Goal: Transaction & Acquisition: Purchase product/service

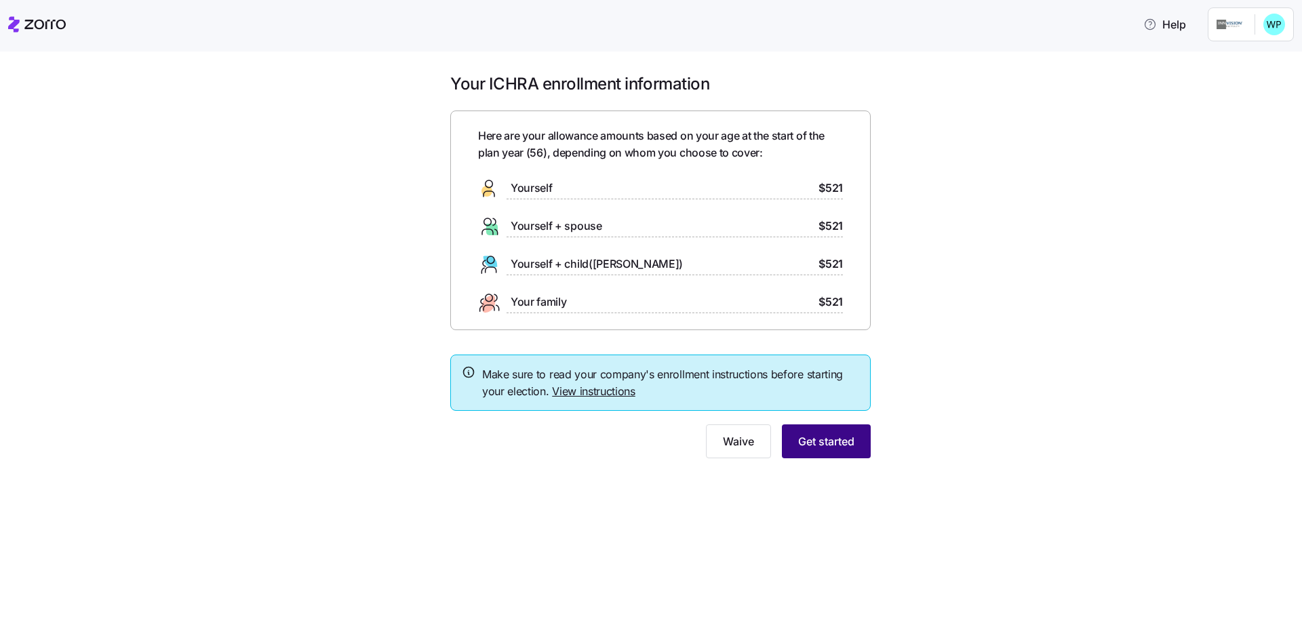
click at [825, 441] on span "Get started" at bounding box center [826, 441] width 56 height 16
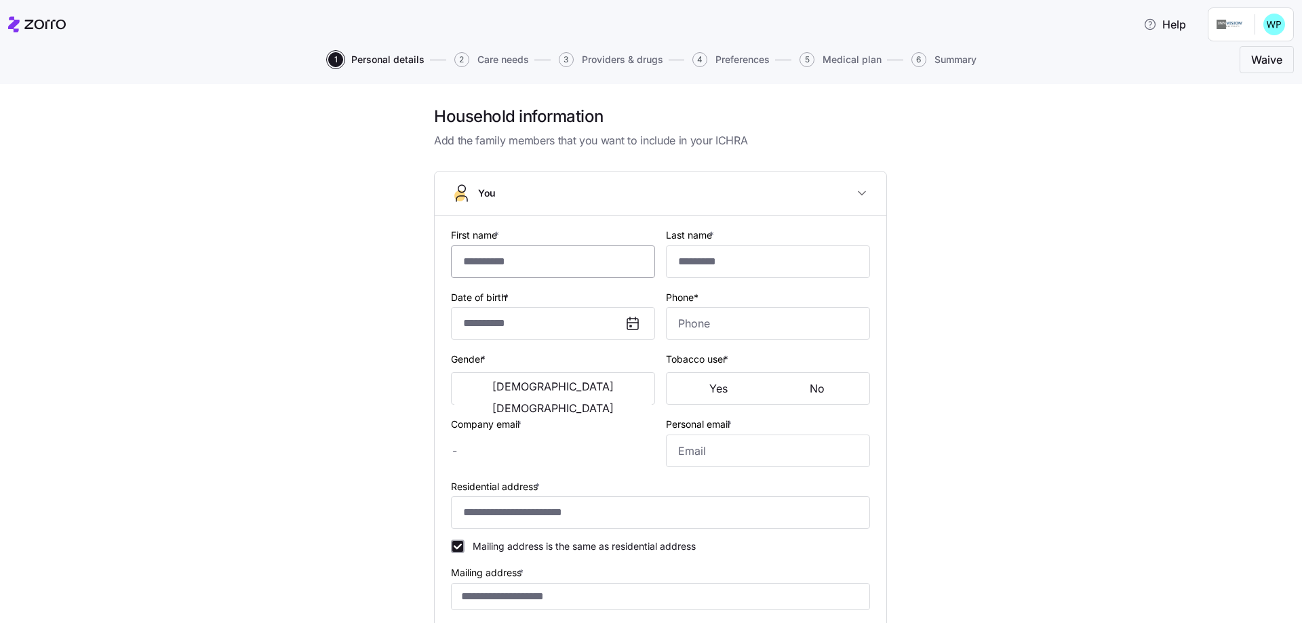
type input "*****"
type input "******"
type input "**********"
type input "[PHONE_NUMBER]"
type input "[EMAIL_ADDRESS][DOMAIN_NAME]"
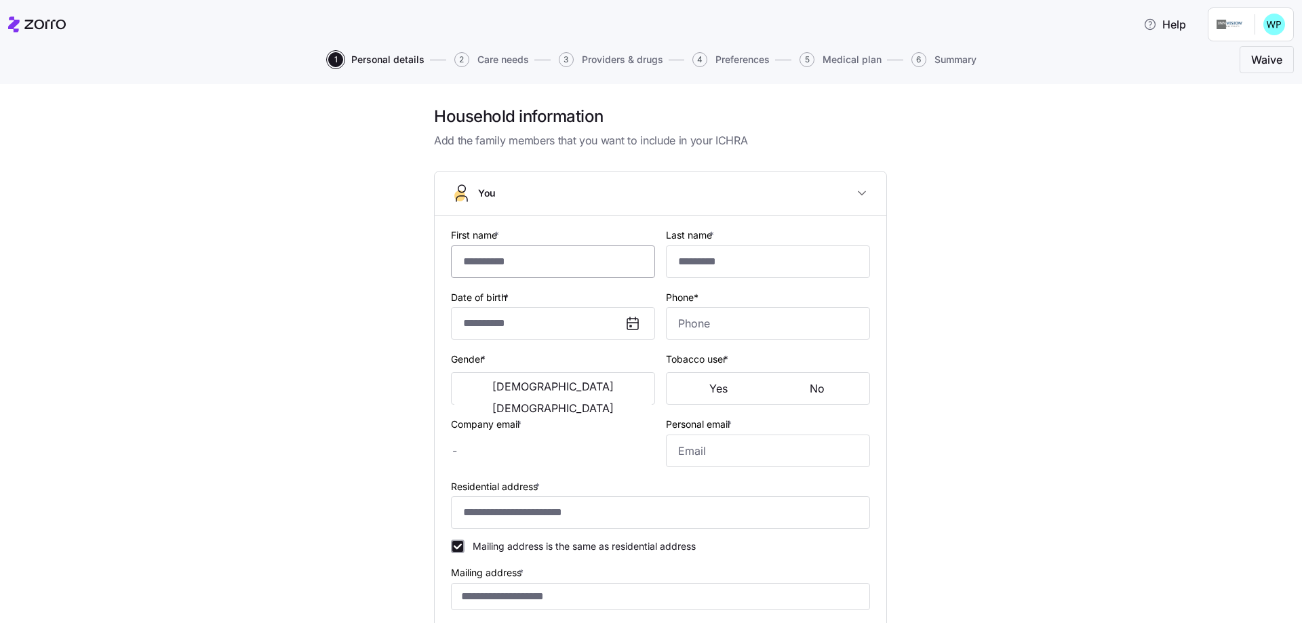
type input "[EMAIL_ADDRESS][DOMAIN_NAME]"
type input "**********"
checkbox input "true"
type input "[DEMOGRAPHIC_DATA] citizen"
type input "Married"
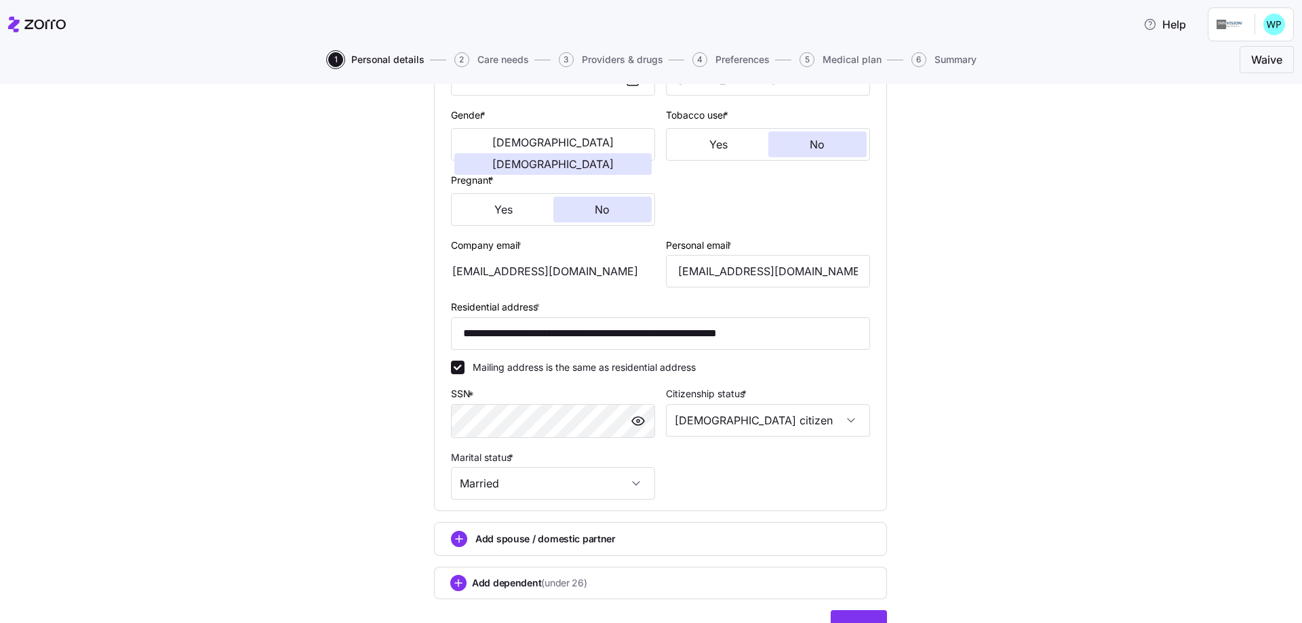
scroll to position [315, 0]
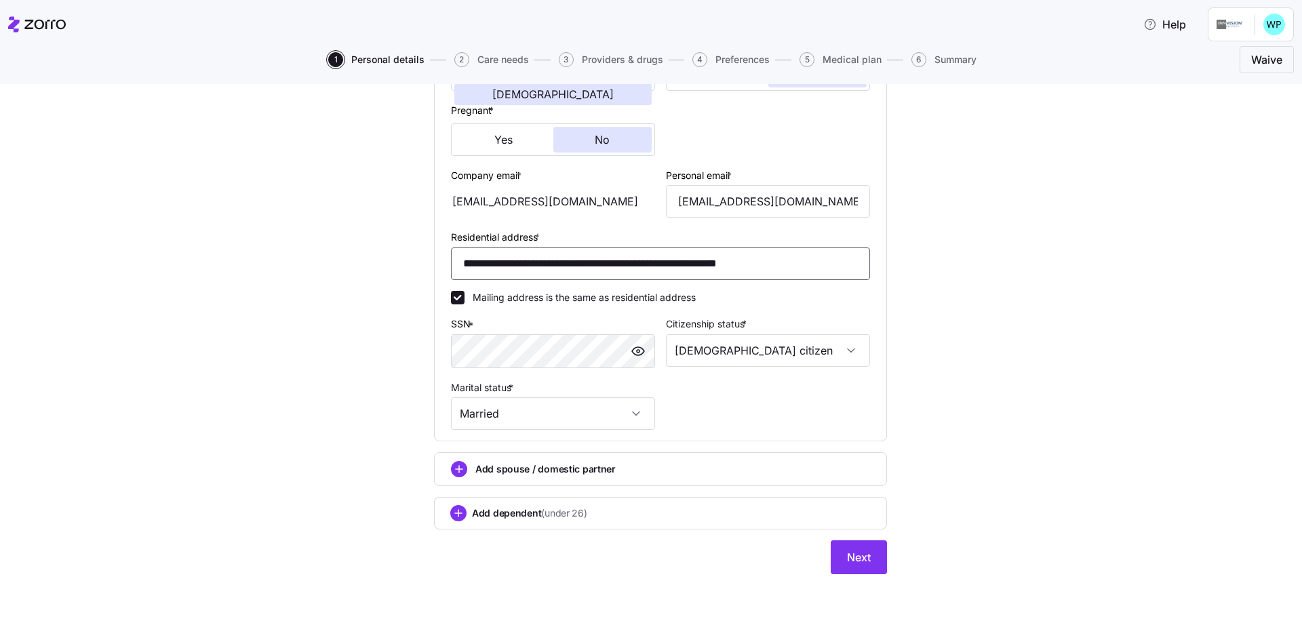
click at [515, 264] on input "**********" at bounding box center [660, 264] width 419 height 33
type input "**********"
click at [967, 333] on div "**********" at bounding box center [660, 191] width 1245 height 799
click at [854, 553] on span "Next" at bounding box center [859, 557] width 24 height 16
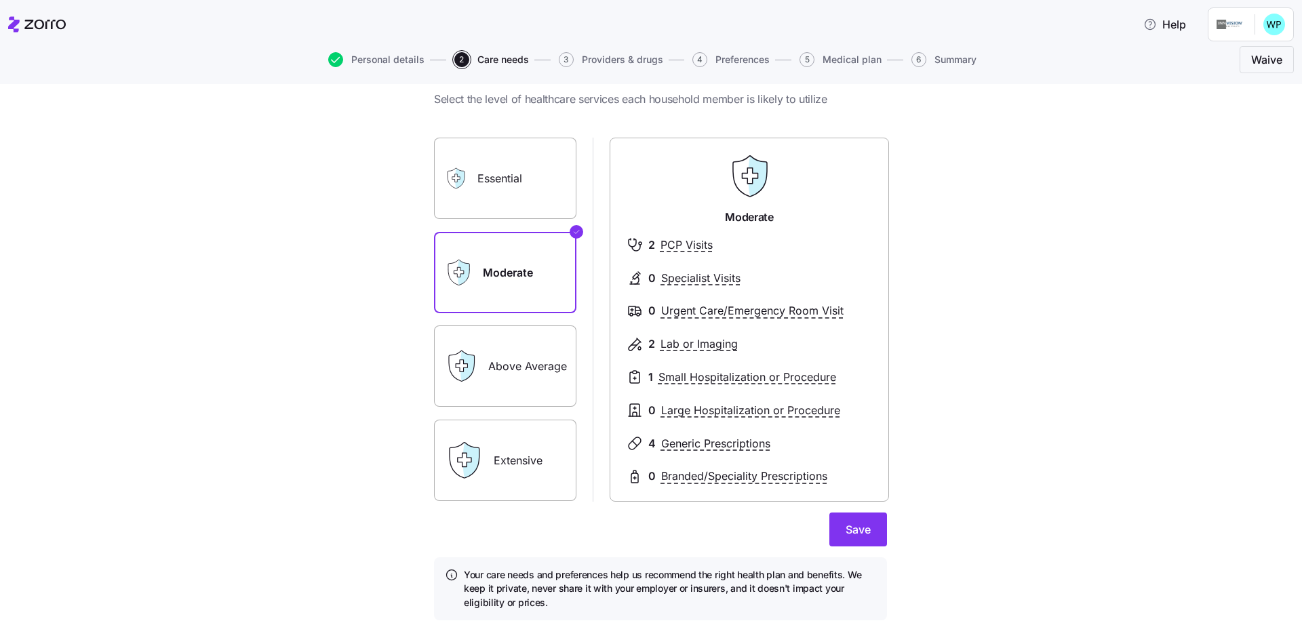
scroll to position [81, 0]
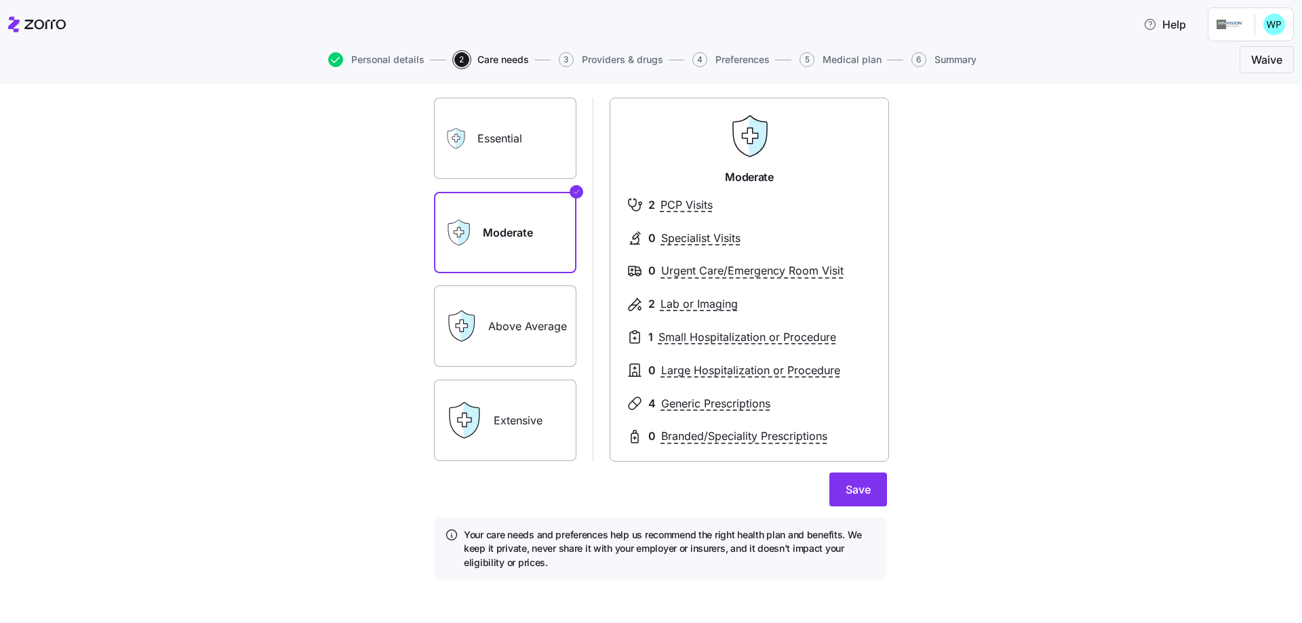
click at [494, 136] on label "Essential" at bounding box center [505, 138] width 142 height 81
click at [0, 0] on input "Essential" at bounding box center [0, 0] width 0 height 0
click at [468, 222] on icon at bounding box center [458, 232] width 27 height 27
click at [503, 237] on label "Moderate" at bounding box center [505, 232] width 142 height 81
click at [0, 0] on input "Moderate" at bounding box center [0, 0] width 0 height 0
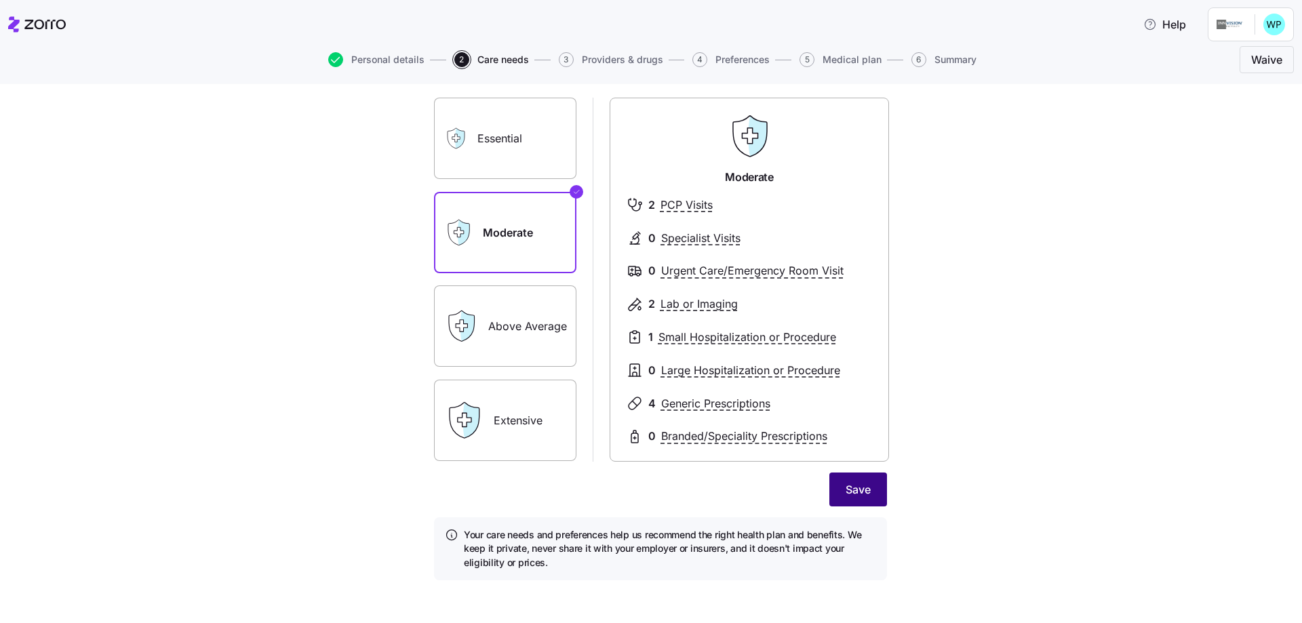
click at [858, 494] on span "Save" at bounding box center [858, 489] width 25 height 16
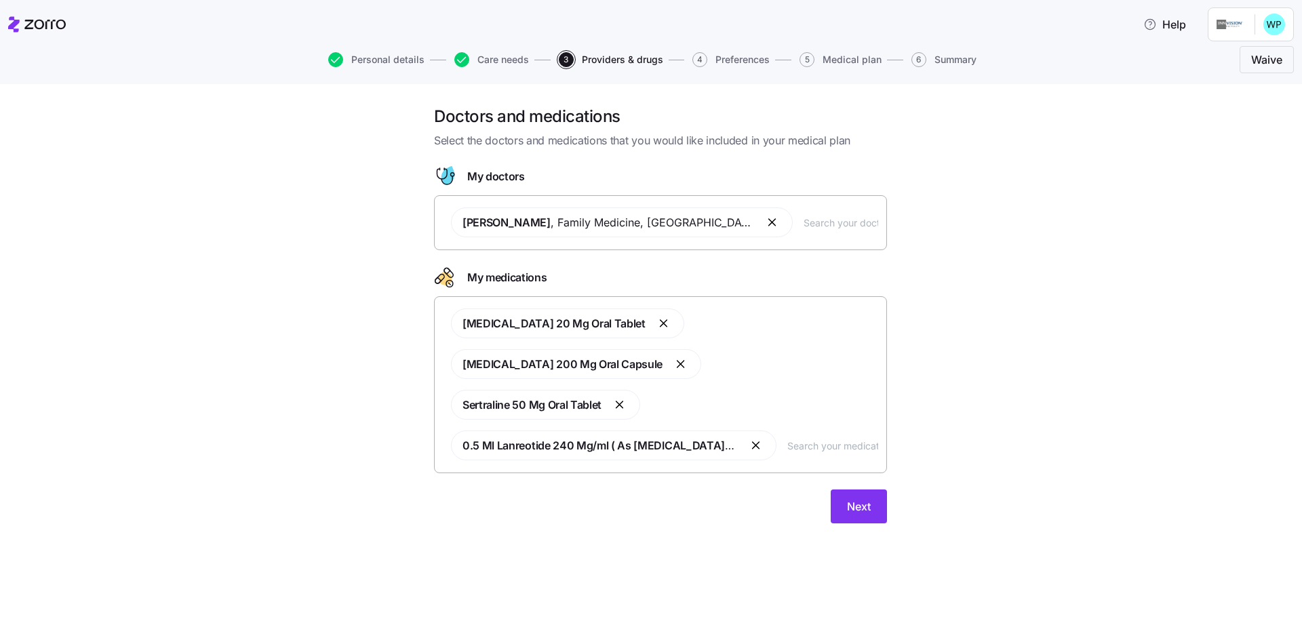
click at [755, 446] on button "button" at bounding box center [757, 445] width 16 height 16
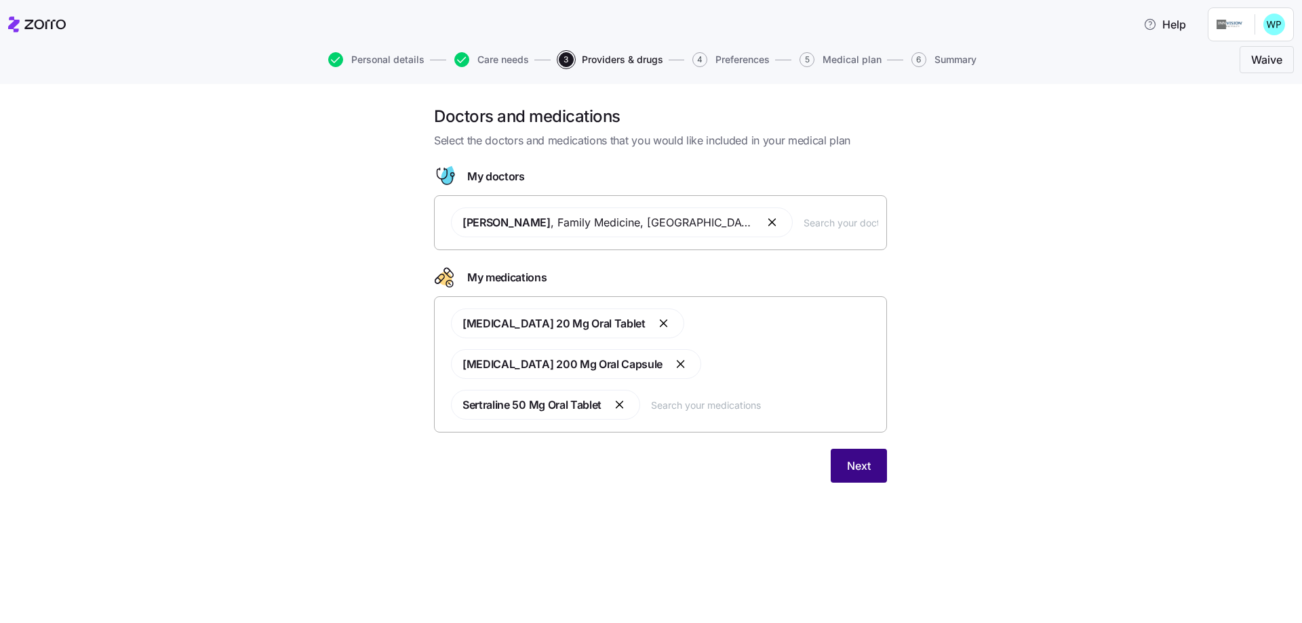
click at [860, 459] on span "Next" at bounding box center [859, 466] width 24 height 16
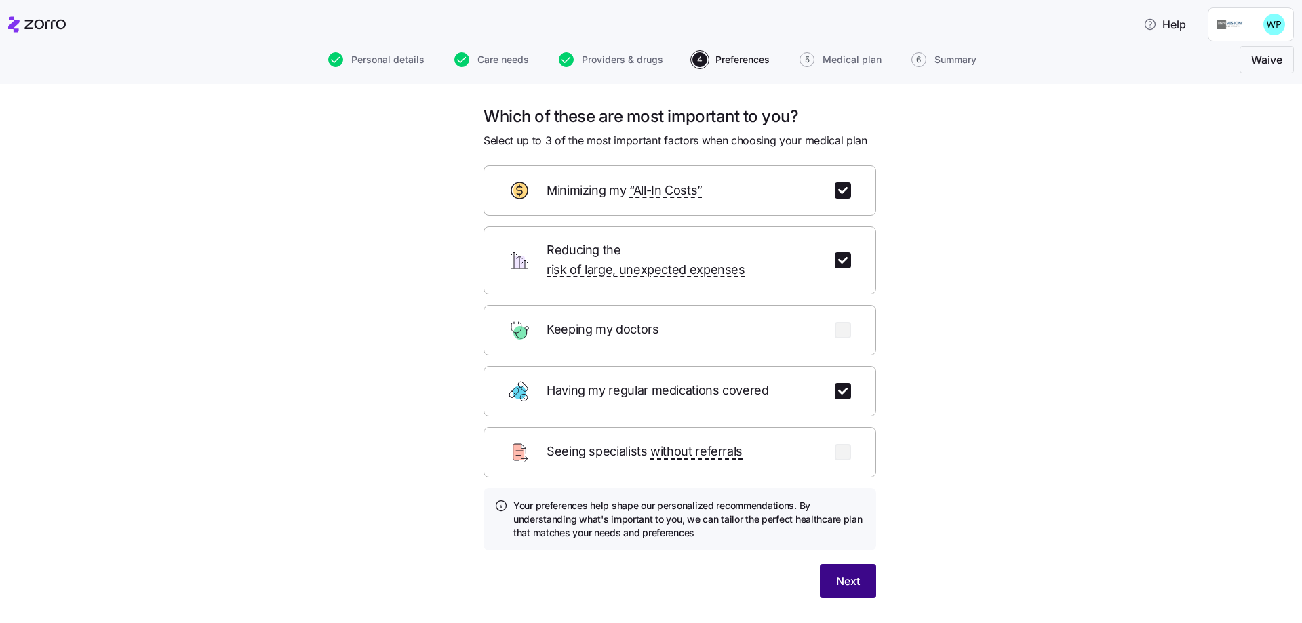
click at [860, 564] on button "Next" at bounding box center [848, 581] width 56 height 34
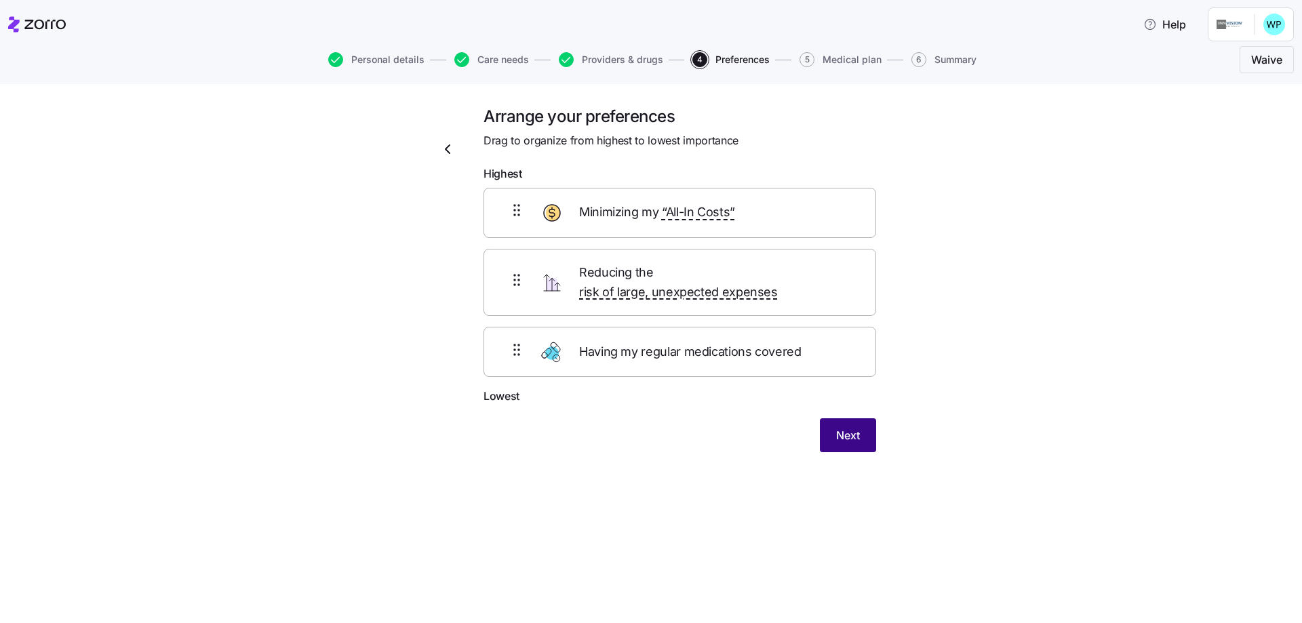
click at [850, 427] on span "Next" at bounding box center [848, 435] width 24 height 16
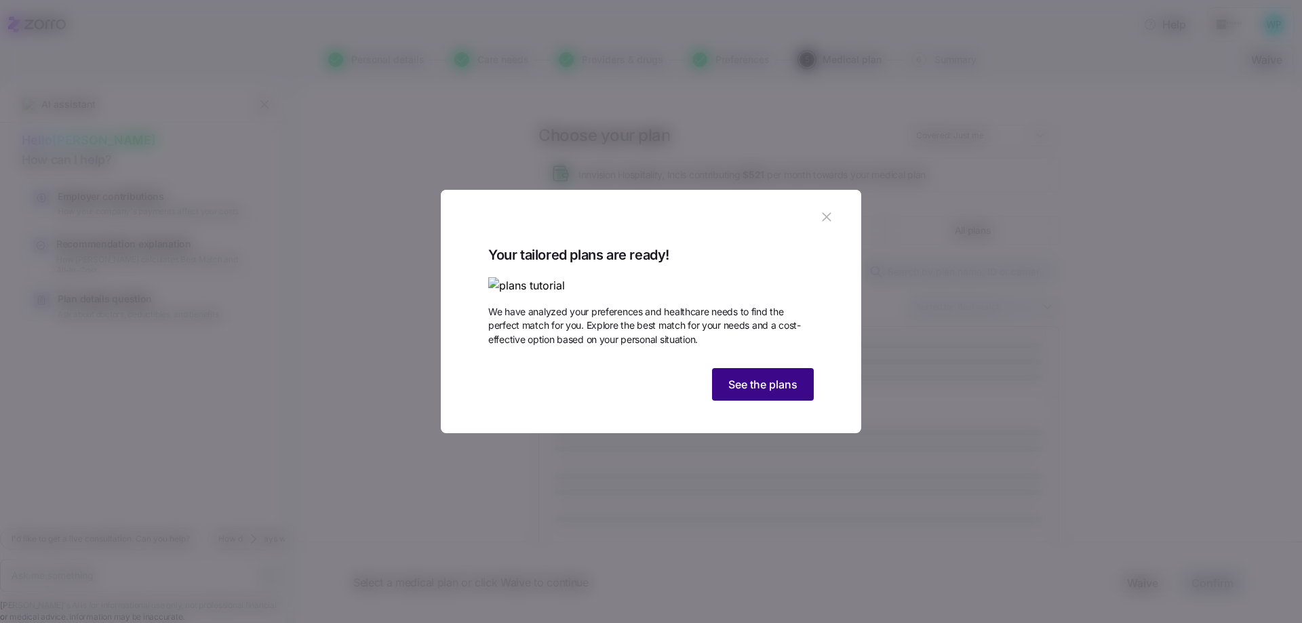
click at [798, 401] on button "See the plans" at bounding box center [763, 384] width 102 height 33
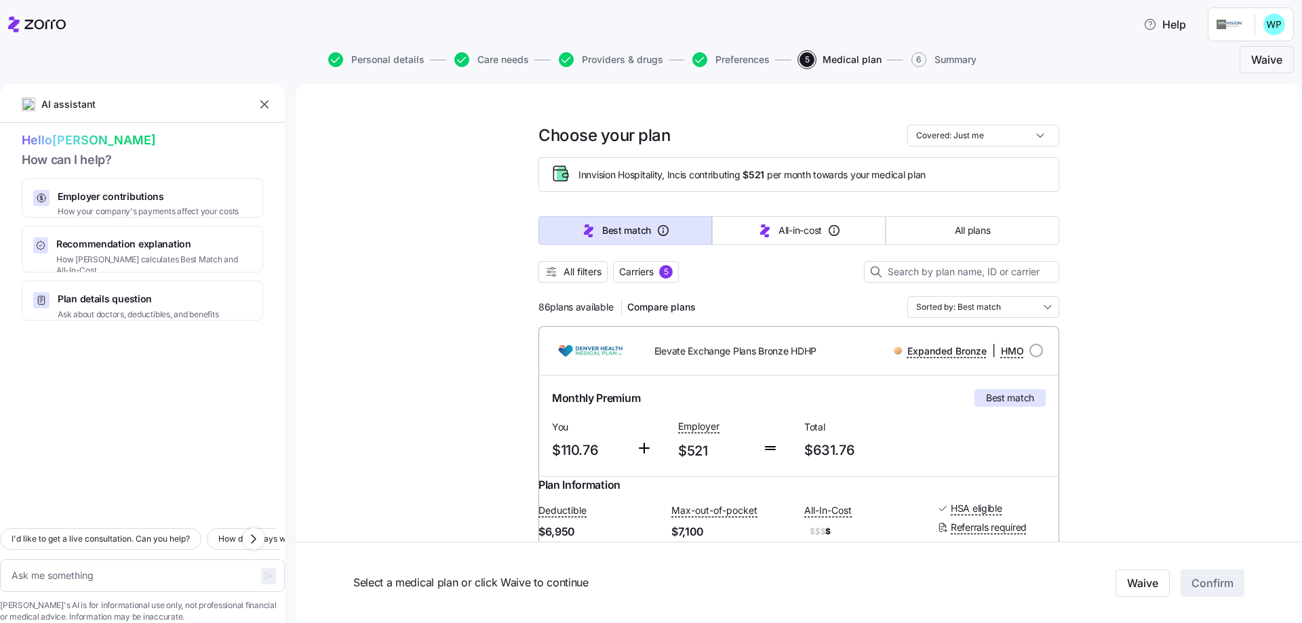
click at [589, 271] on span "All filters" at bounding box center [583, 272] width 38 height 14
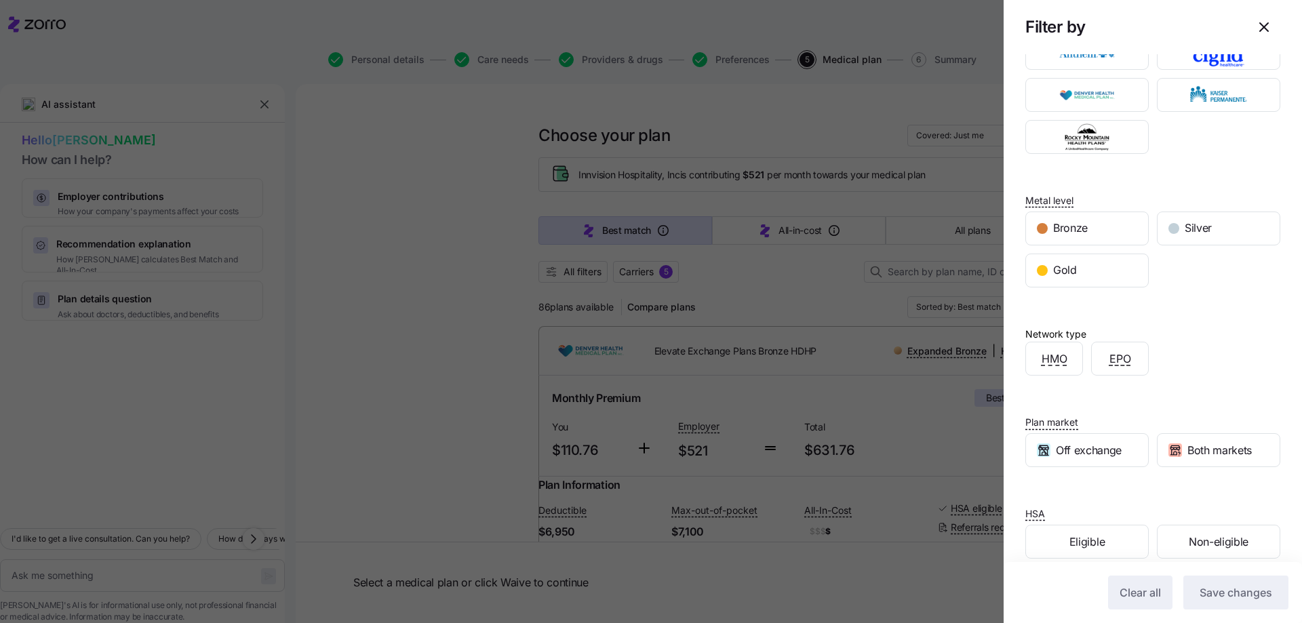
scroll to position [64, 0]
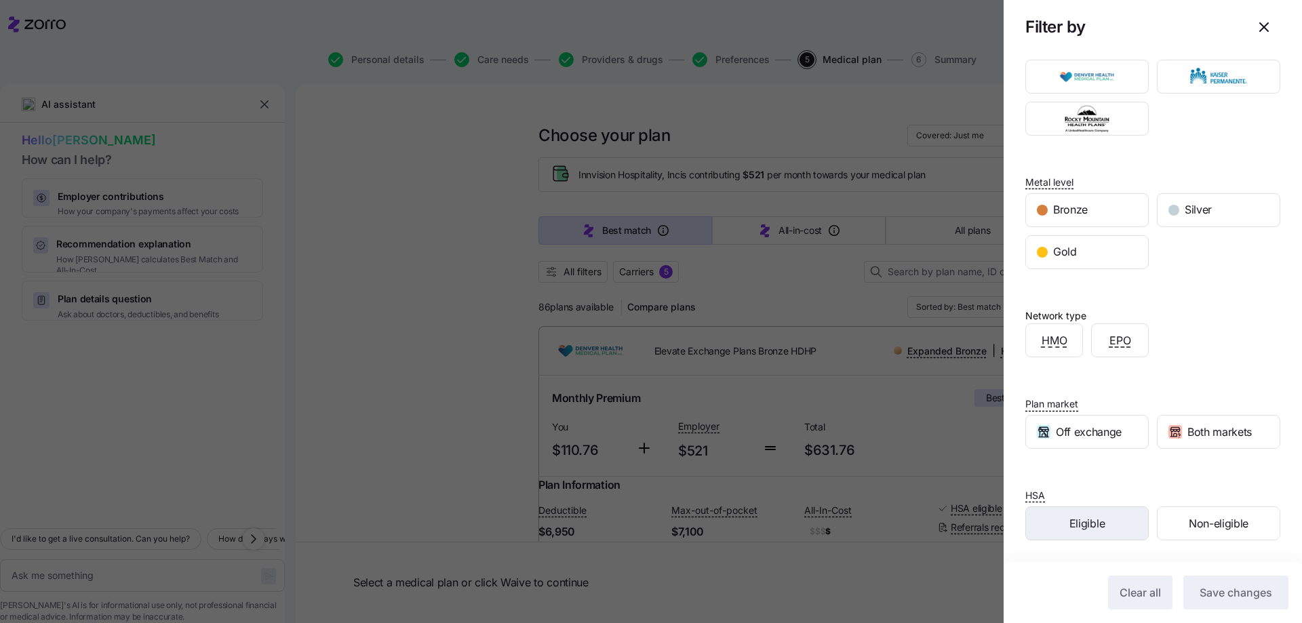
click at [1105, 521] on div "Eligible" at bounding box center [1087, 523] width 122 height 33
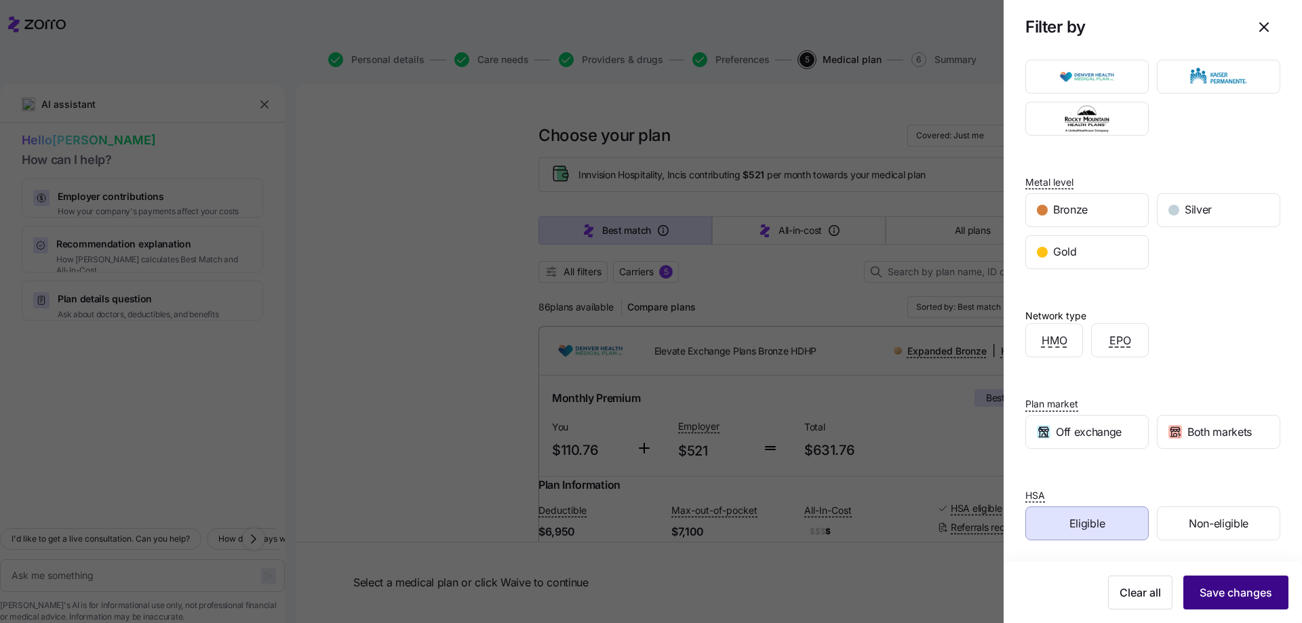
click at [1234, 594] on span "Save changes" at bounding box center [1236, 593] width 73 height 16
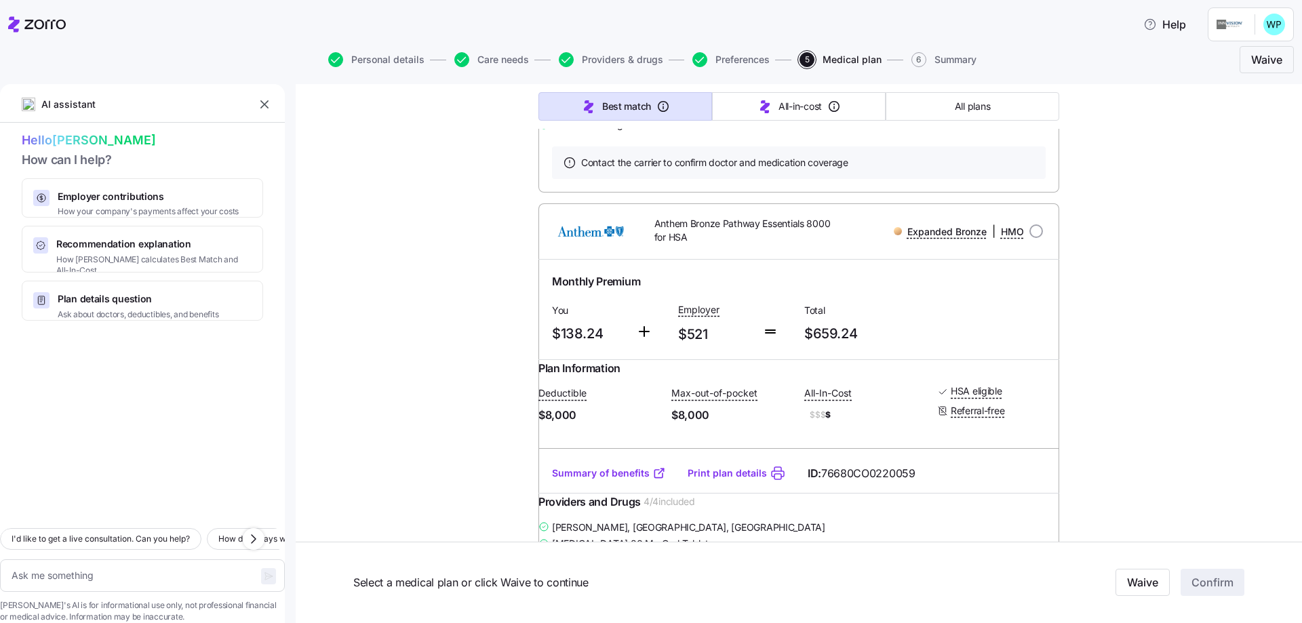
scroll to position [0, 0]
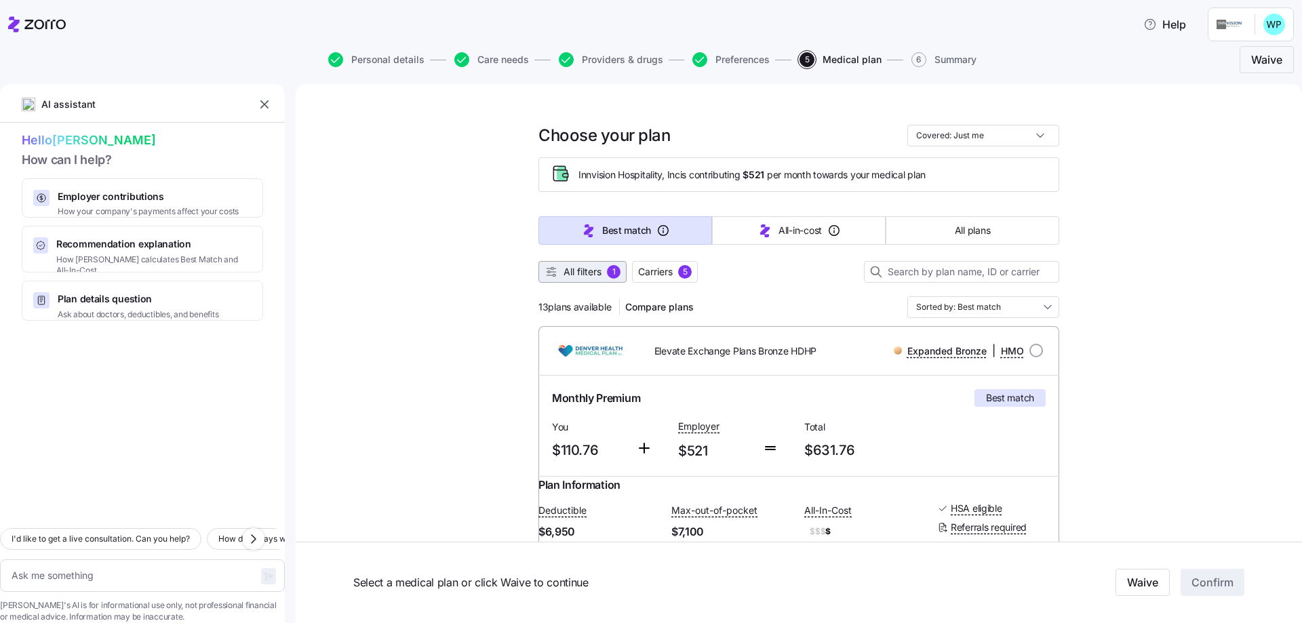
click at [591, 273] on span "All filters" at bounding box center [583, 272] width 38 height 14
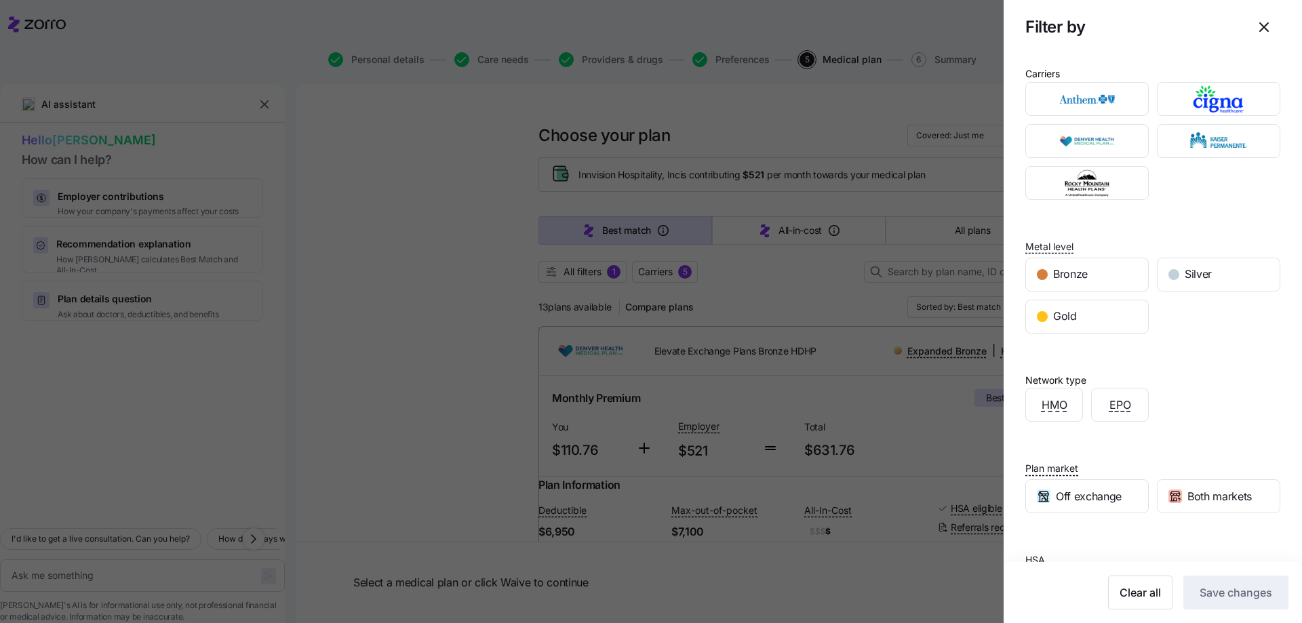
click at [454, 260] on div at bounding box center [651, 311] width 1302 height 623
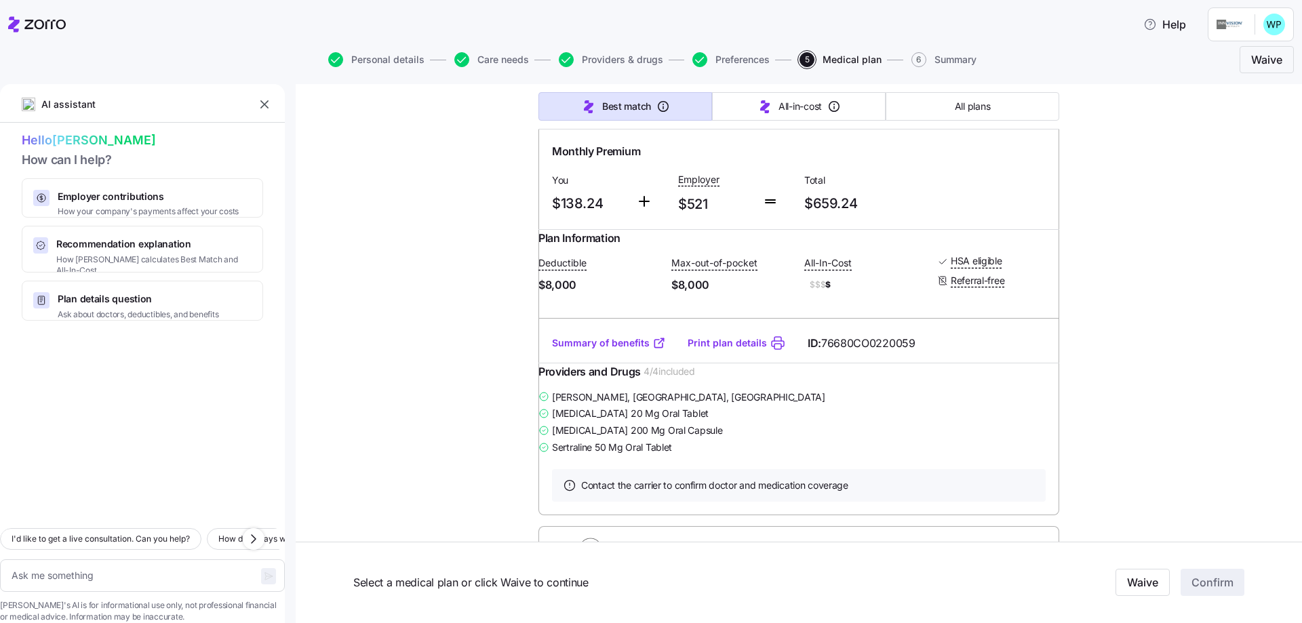
scroll to position [732, 0]
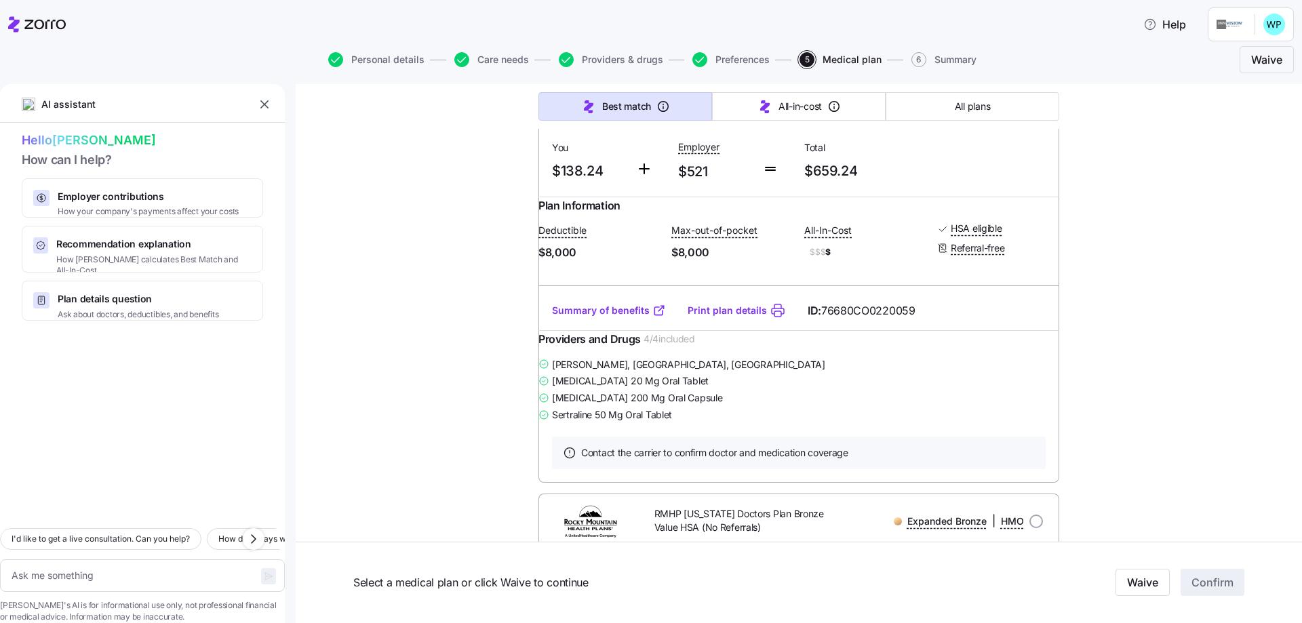
click at [631, 317] on link "Summary of benefits" at bounding box center [609, 311] width 114 height 14
click at [622, 317] on link "Summary of benefits" at bounding box center [609, 311] width 114 height 14
click at [734, 317] on link "Print plan details" at bounding box center [727, 311] width 79 height 14
type textarea "x"
